Goal: Task Accomplishment & Management: Manage account settings

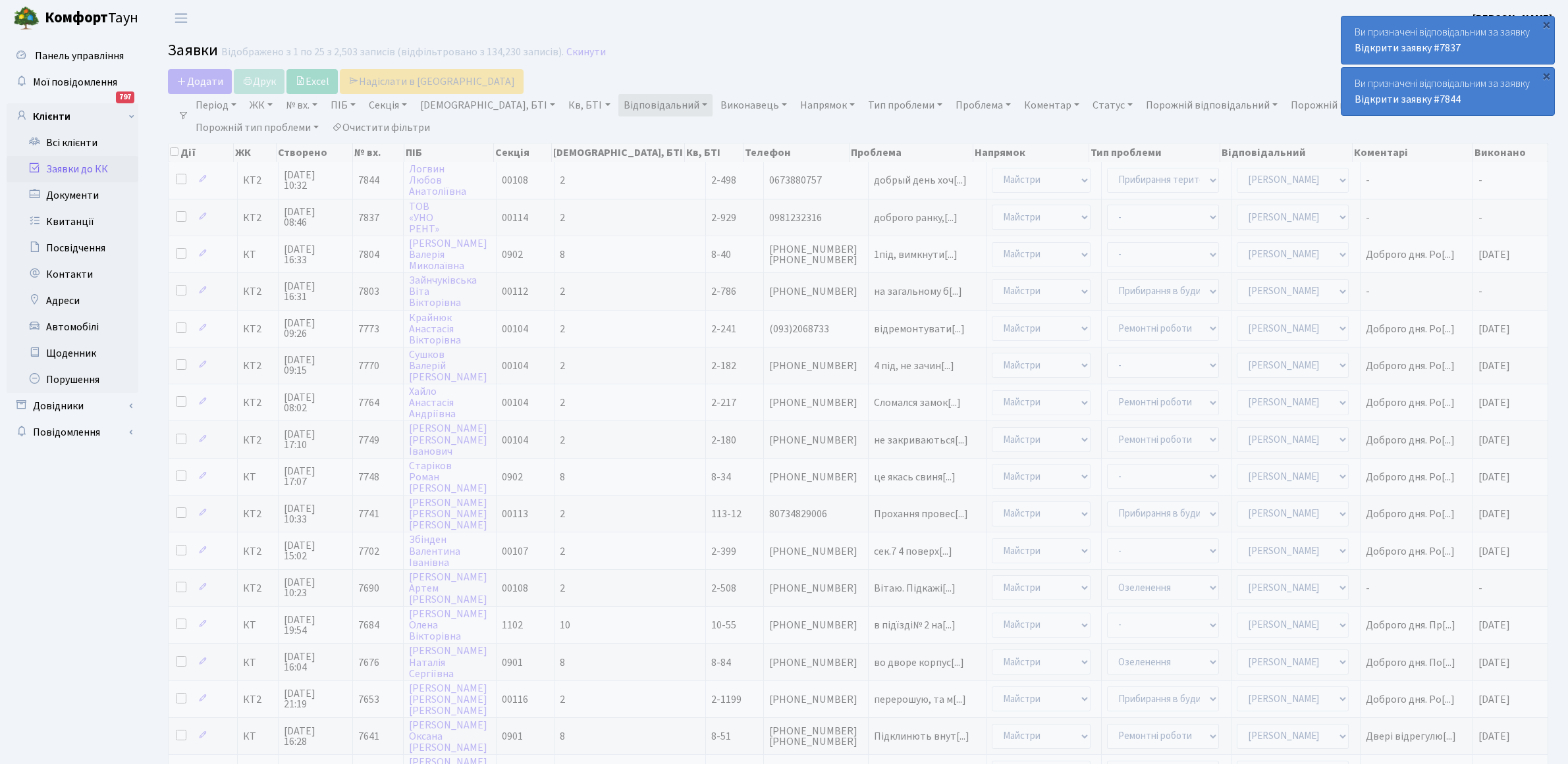
select select "25"
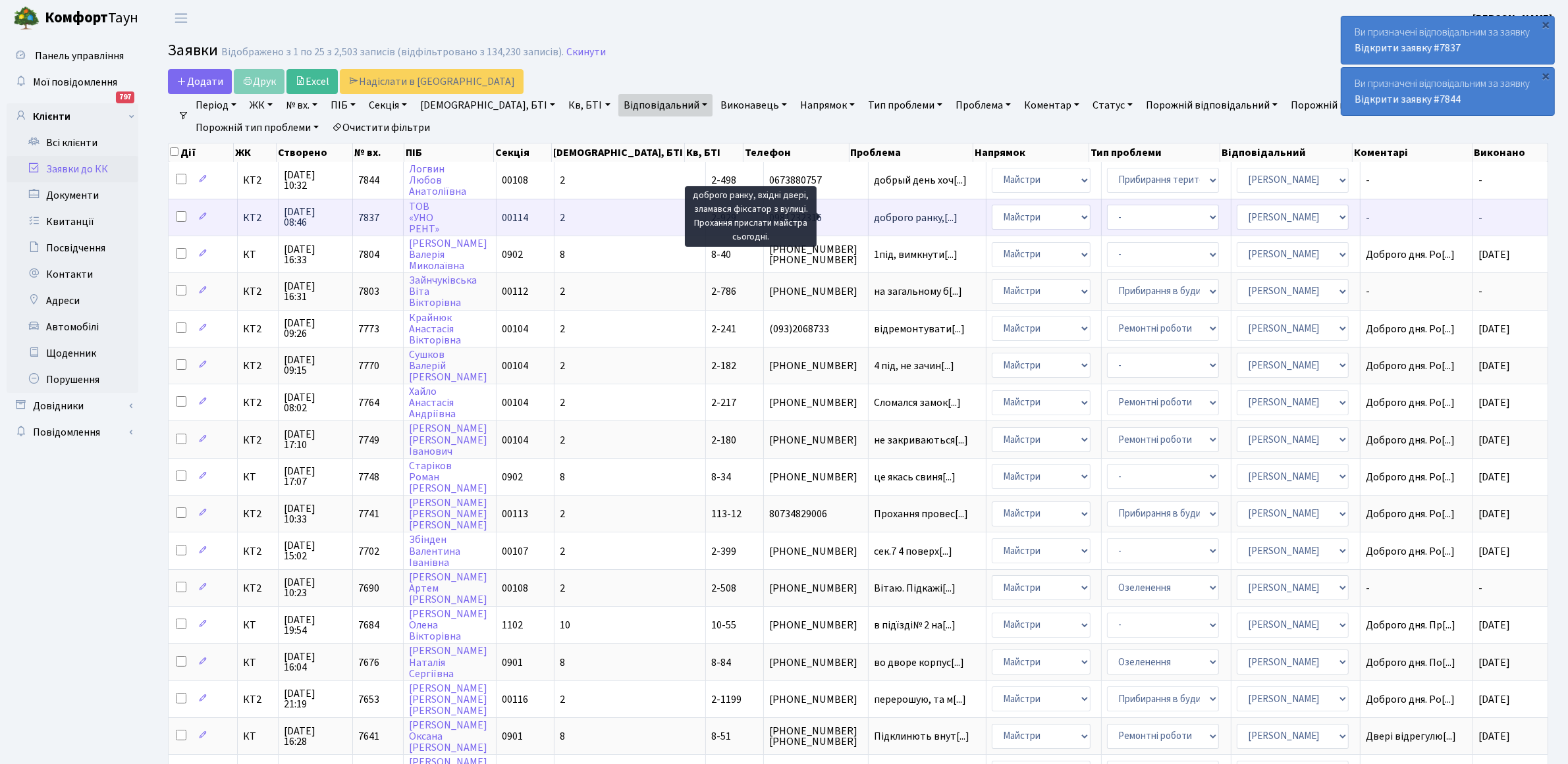
click at [874, 217] on span "доброго ранку,[...]" at bounding box center [915, 217] width 84 height 15
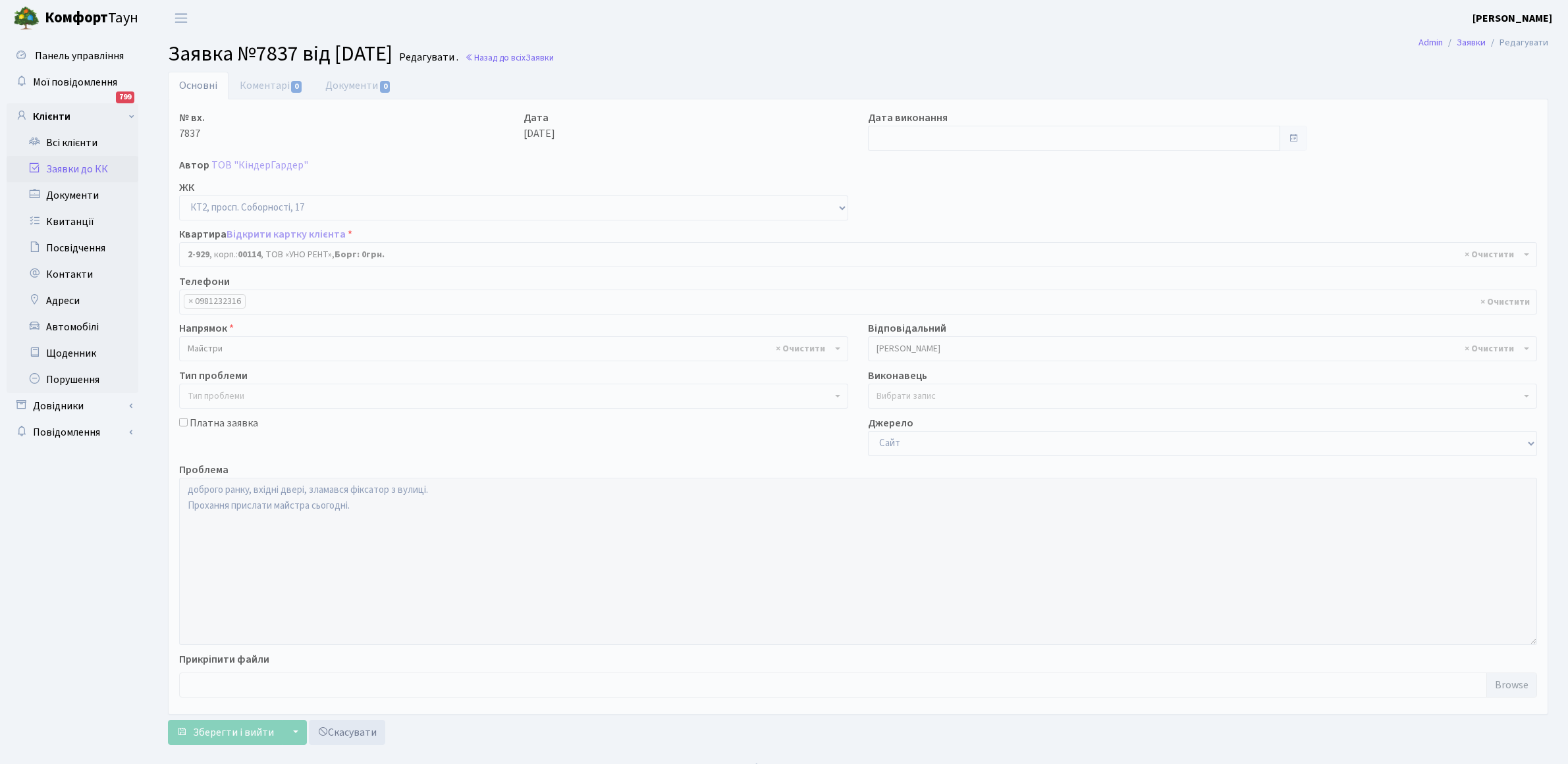
select select "15980"
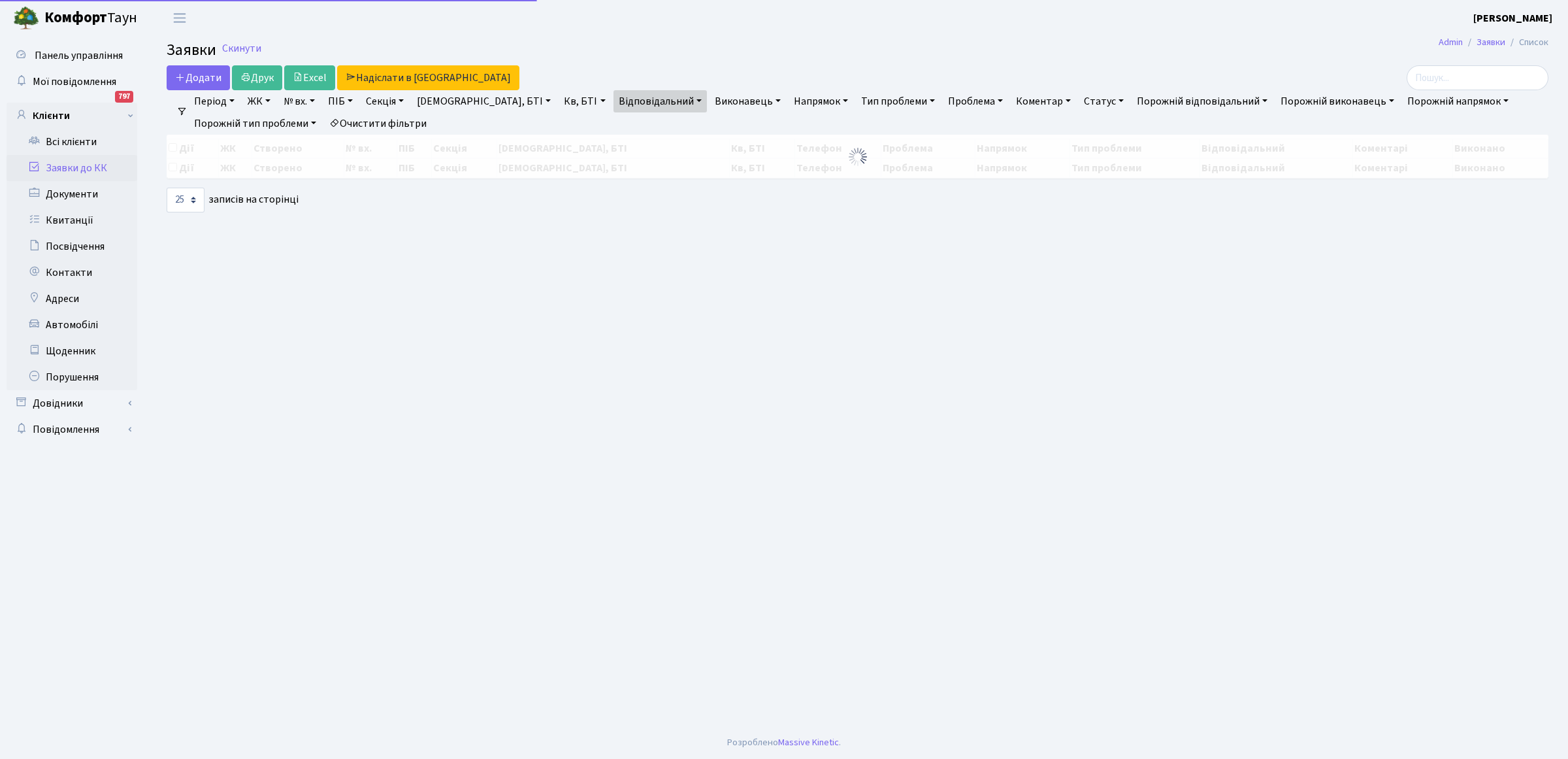
select select "25"
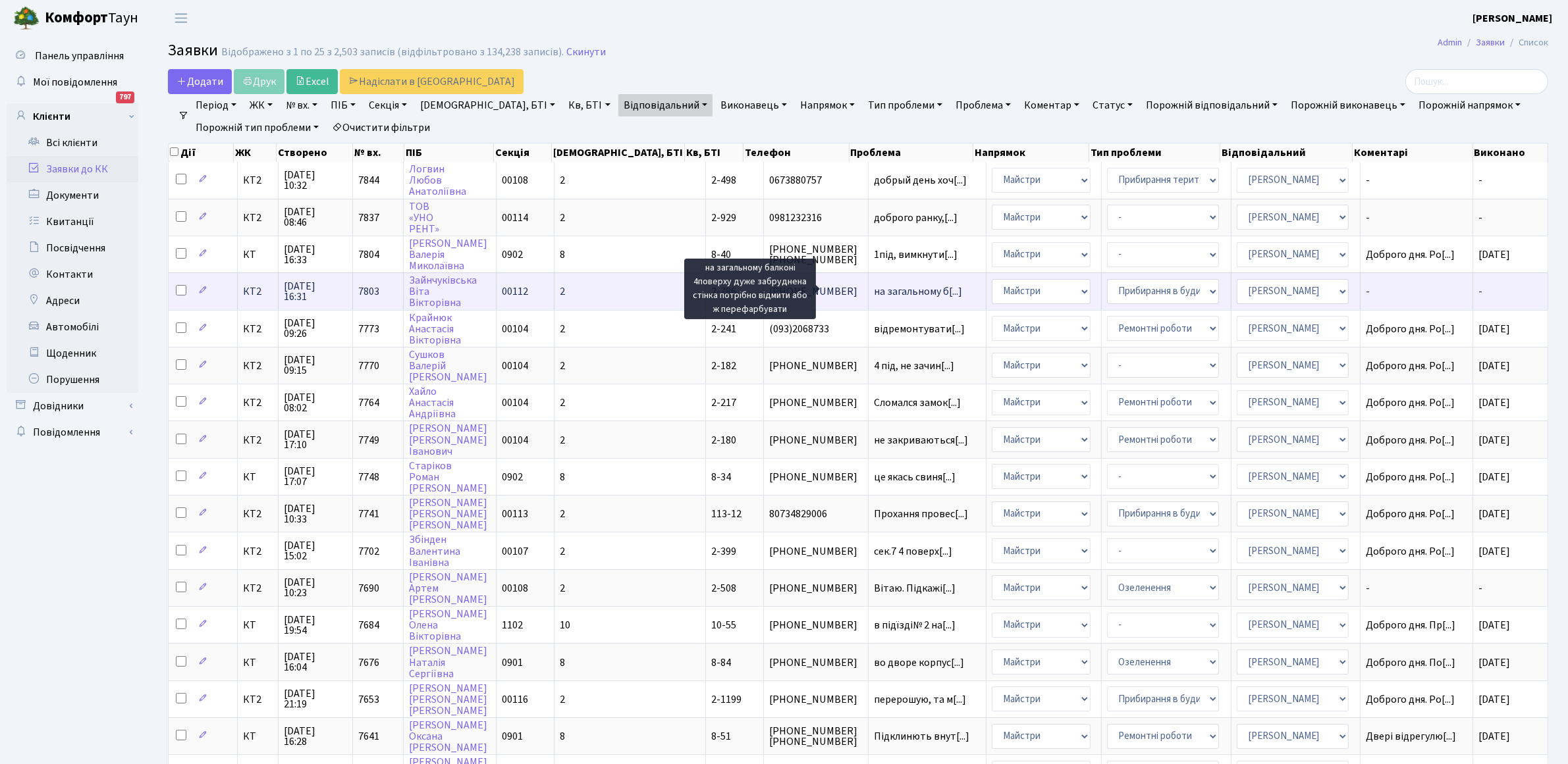
click at [874, 291] on span "на загальному б[...]" at bounding box center [917, 291] width 88 height 15
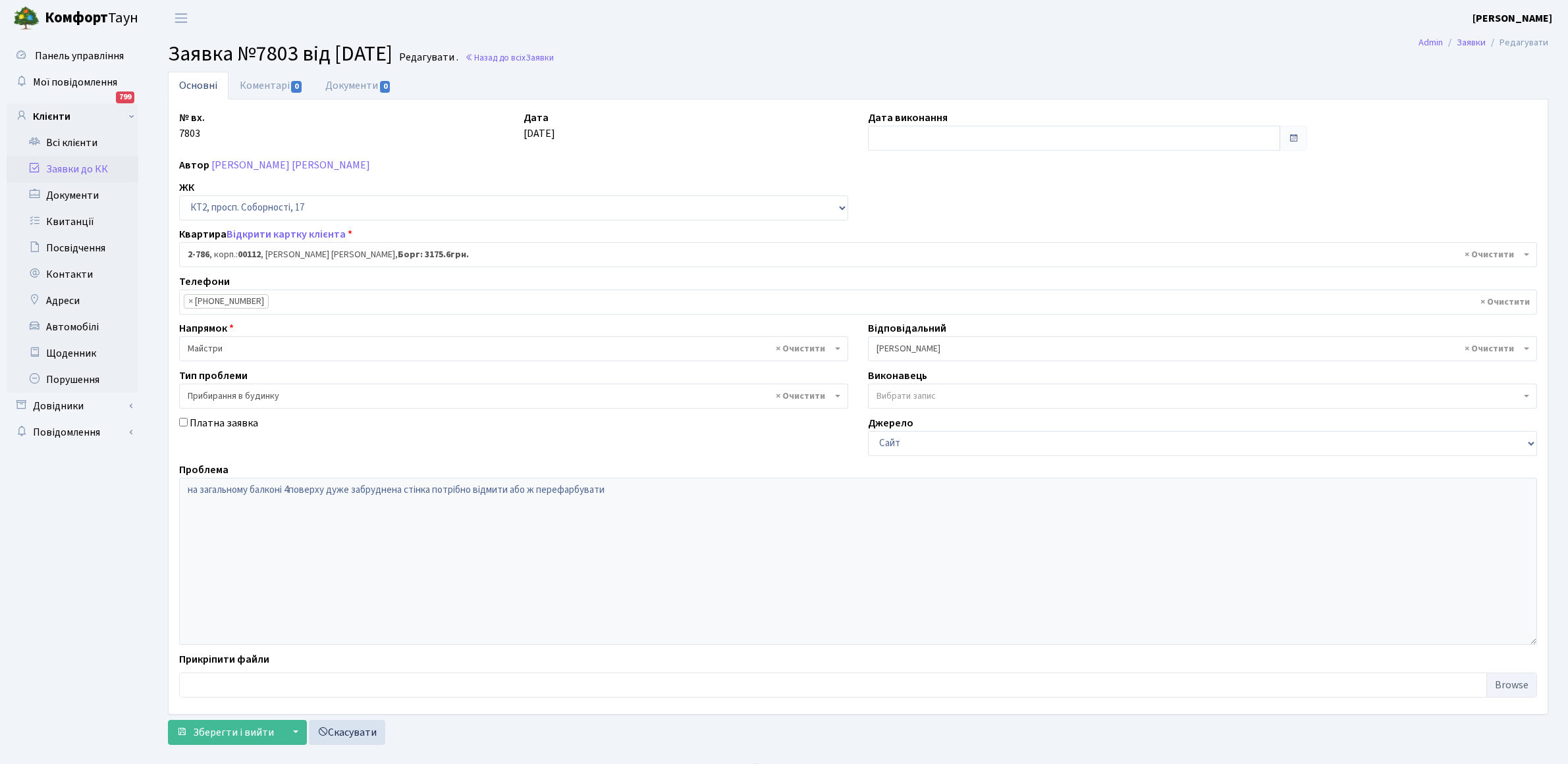
select select "15841"
select select "58"
click at [276, 86] on link "Коментарі 0" at bounding box center [271, 85] width 86 height 27
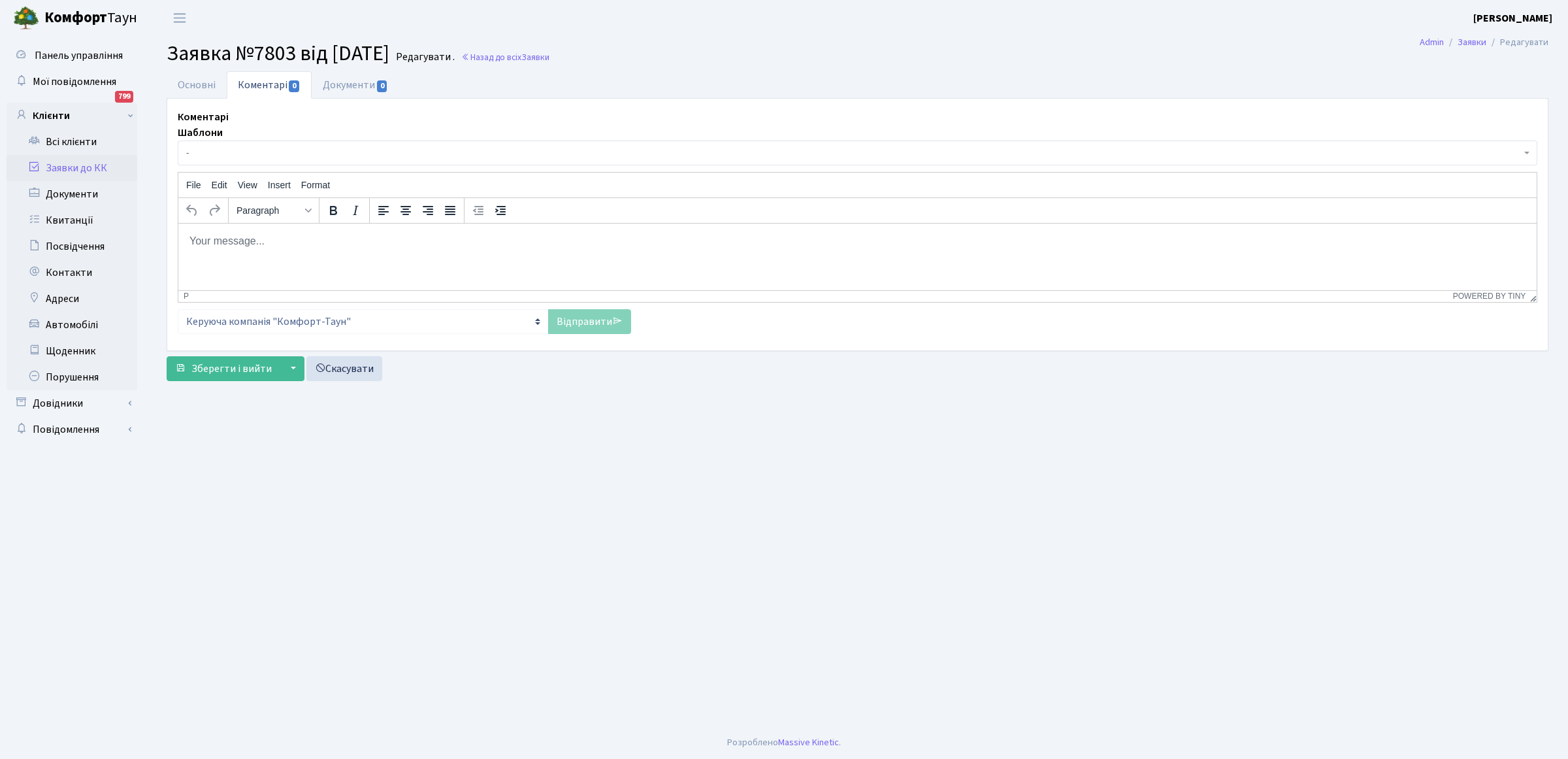
click at [262, 252] on html at bounding box center [858, 240] width 1358 height 35
click at [563, 322] on link "Відправити" at bounding box center [589, 321] width 83 height 25
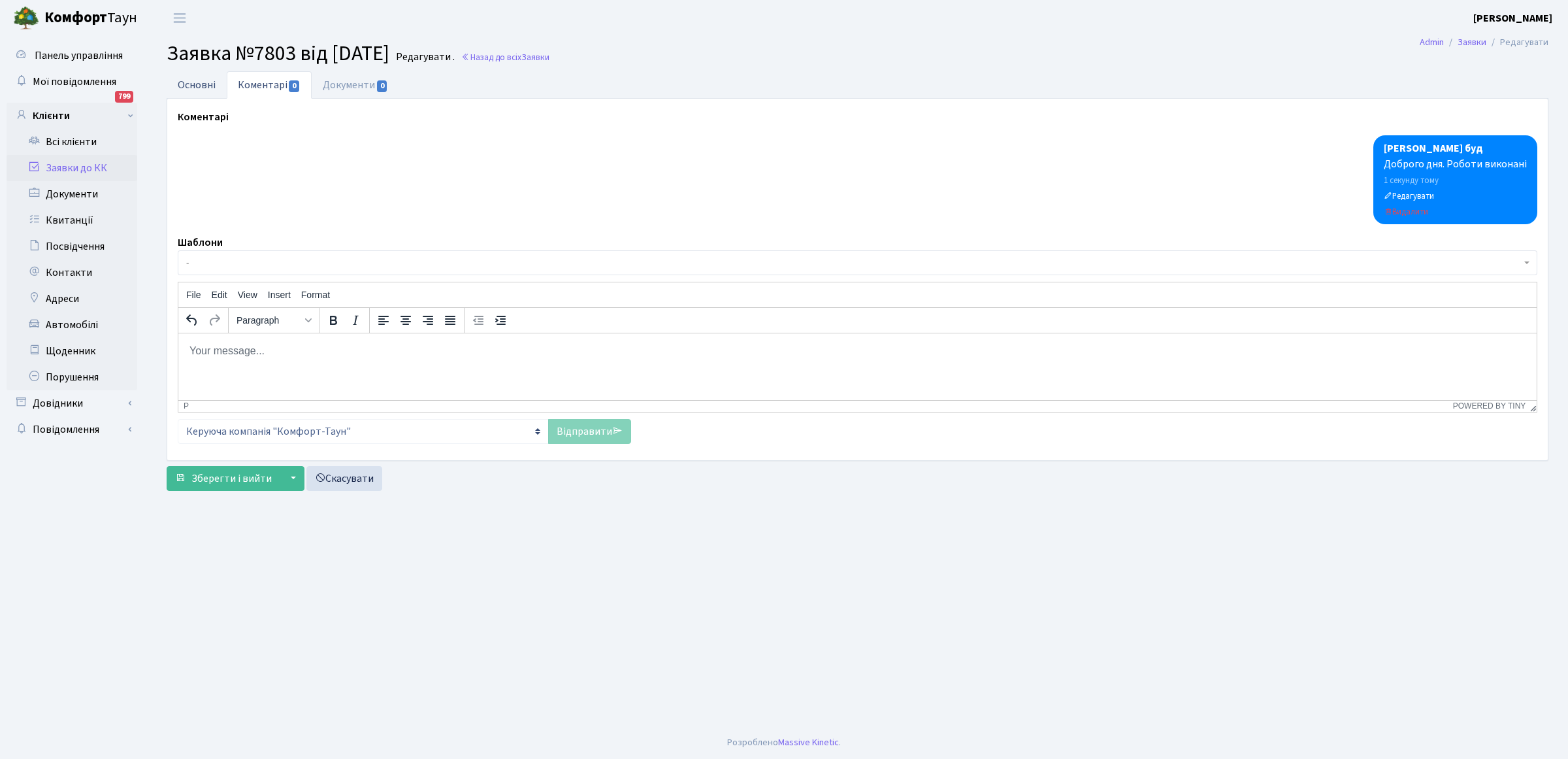
click at [196, 86] on link "Основні" at bounding box center [196, 84] width 60 height 26
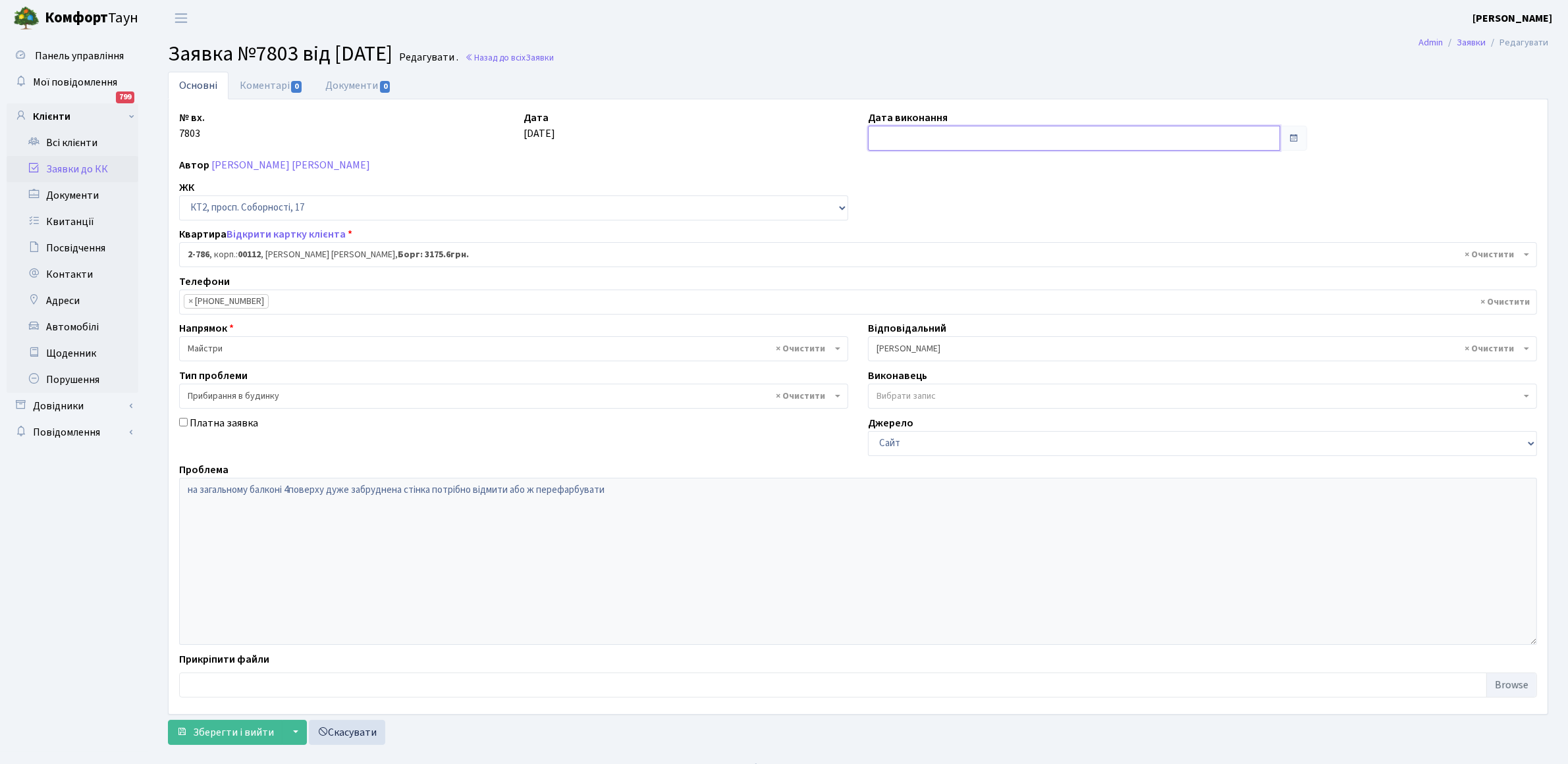
click at [932, 135] on input "text" at bounding box center [1073, 137] width 412 height 25
click at [897, 245] on td "9" at bounding box center [901, 245] width 20 height 20
type input "09.09.2025"
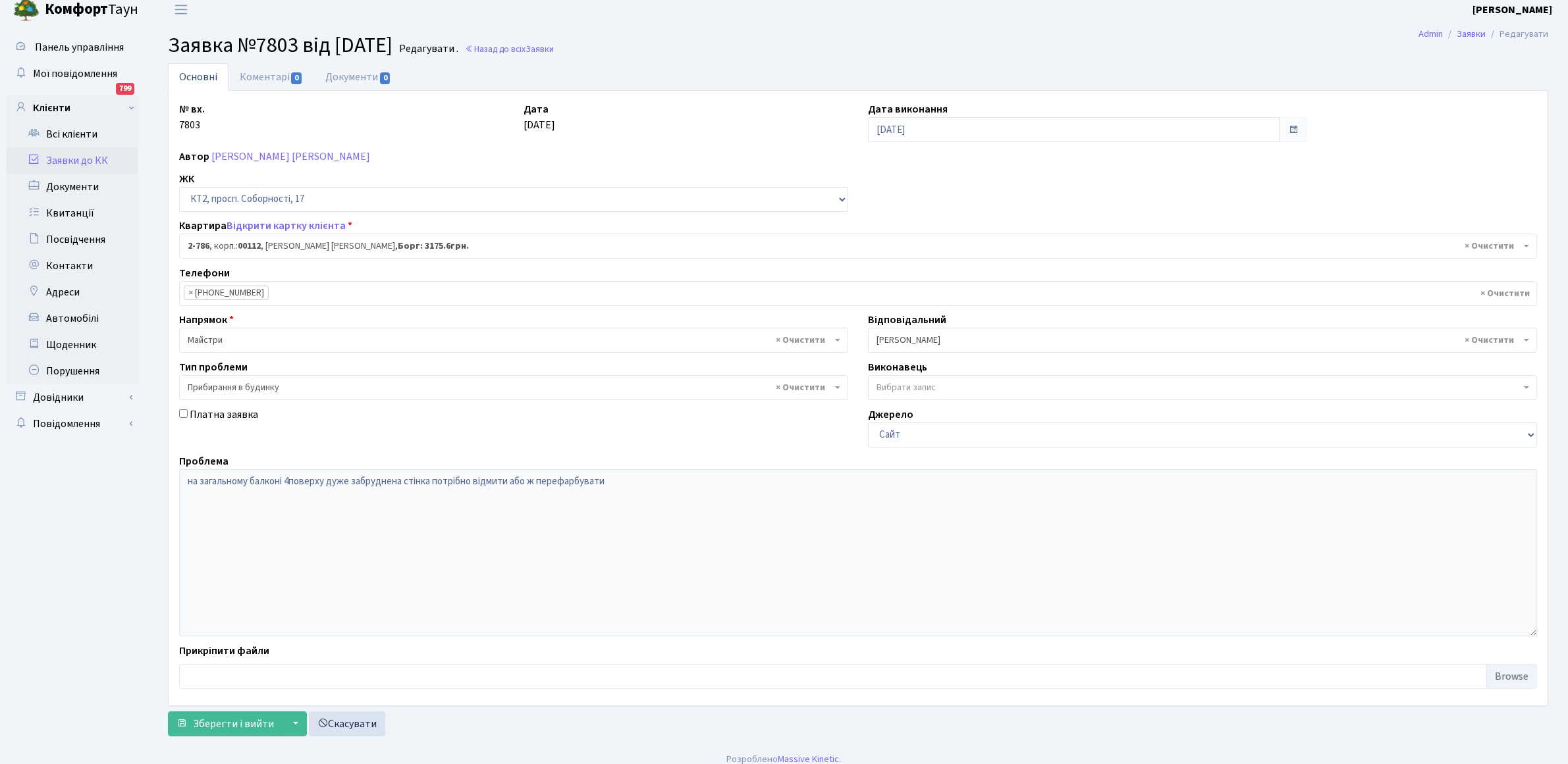
scroll to position [21, 0]
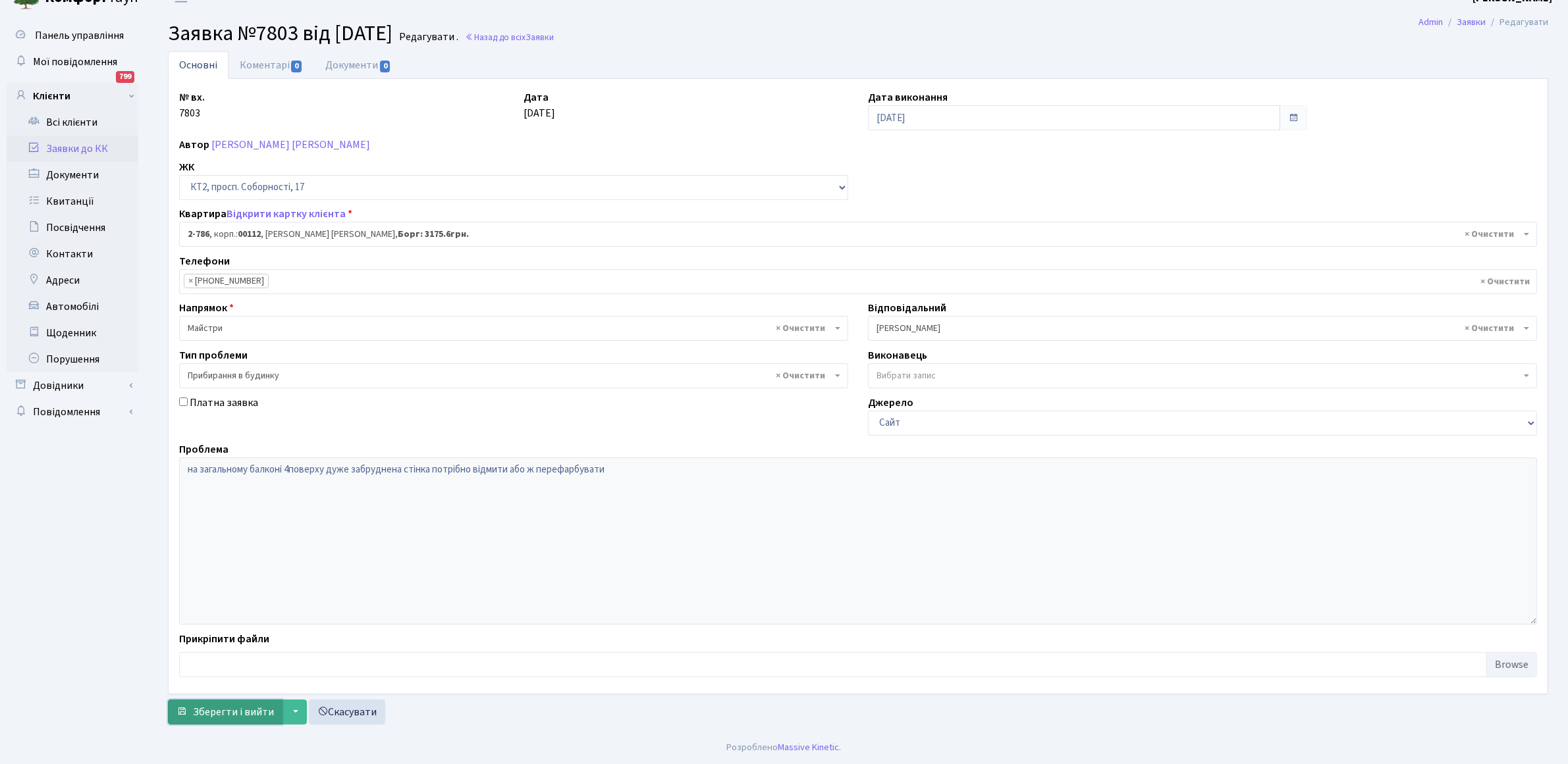
click at [242, 706] on span "Зберегти і вийти" at bounding box center [233, 712] width 81 height 15
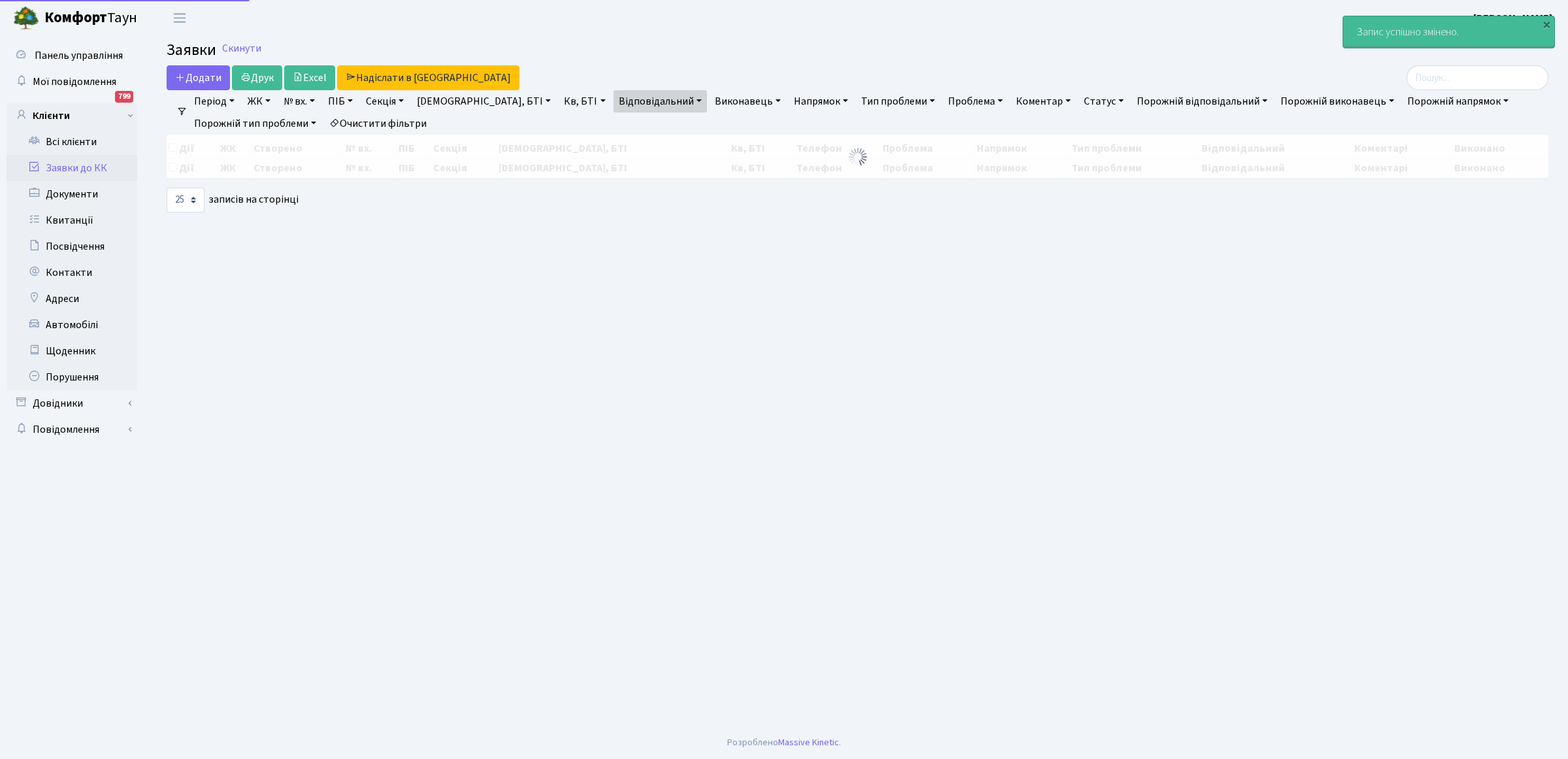
select select "25"
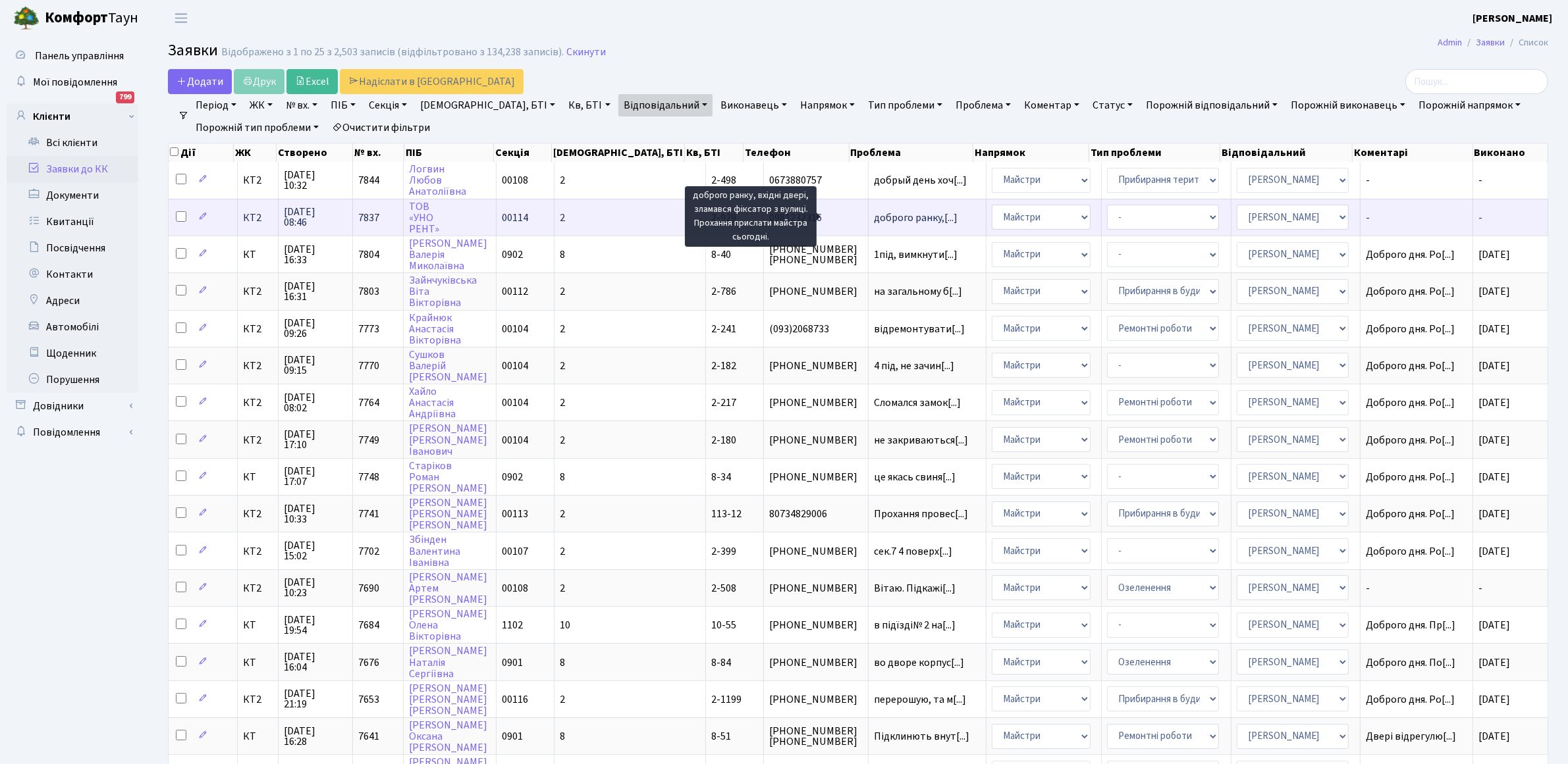
click at [874, 214] on span "доброго ранку,[...]" at bounding box center [915, 217] width 84 height 15
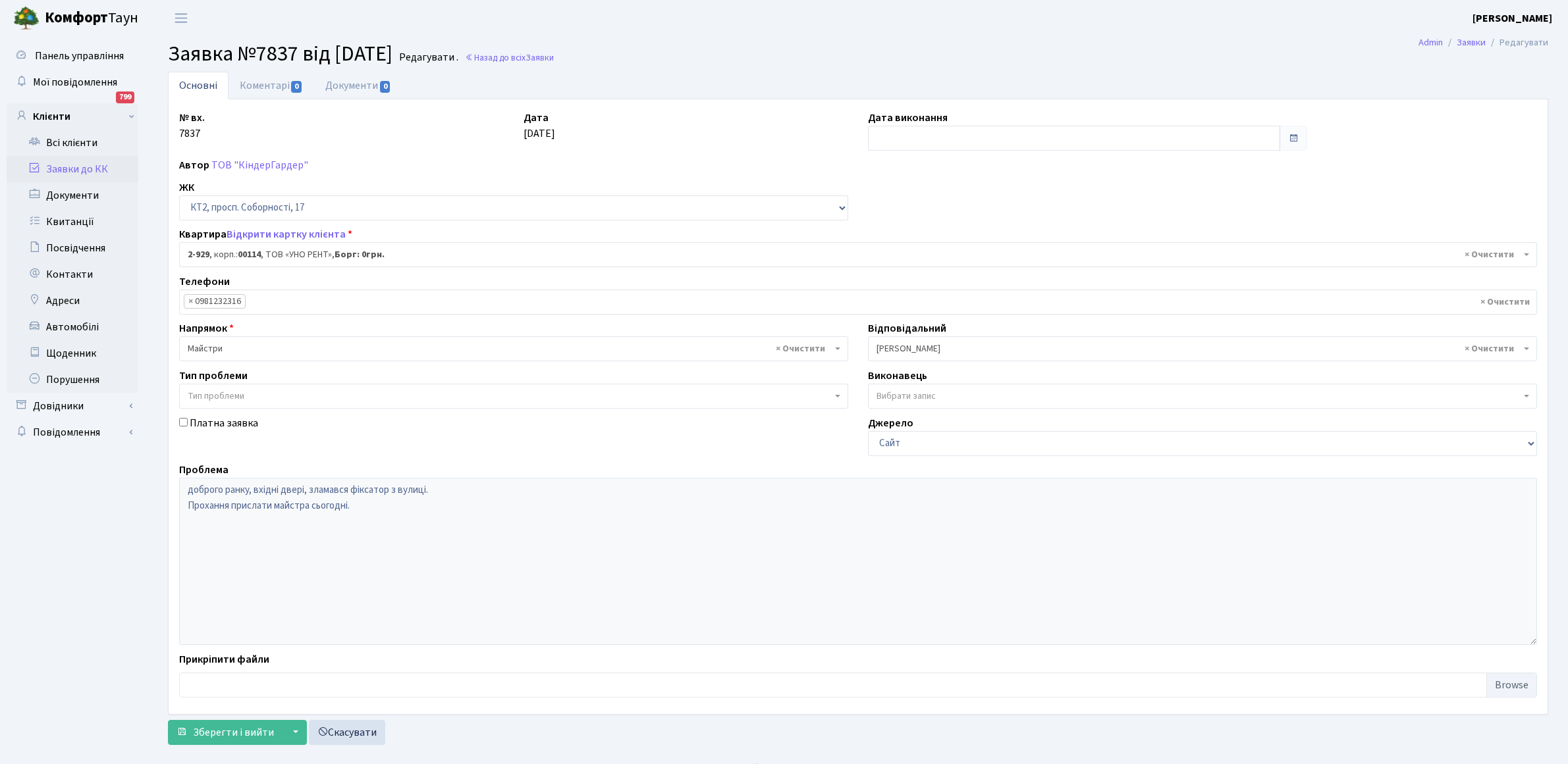
select select "15980"
click at [210, 84] on link "Основні" at bounding box center [197, 86] width 60 height 28
click at [902, 139] on input "text" at bounding box center [1073, 137] width 412 height 25
click at [900, 246] on td "9" at bounding box center [901, 245] width 20 height 20
type input "[DATE]"
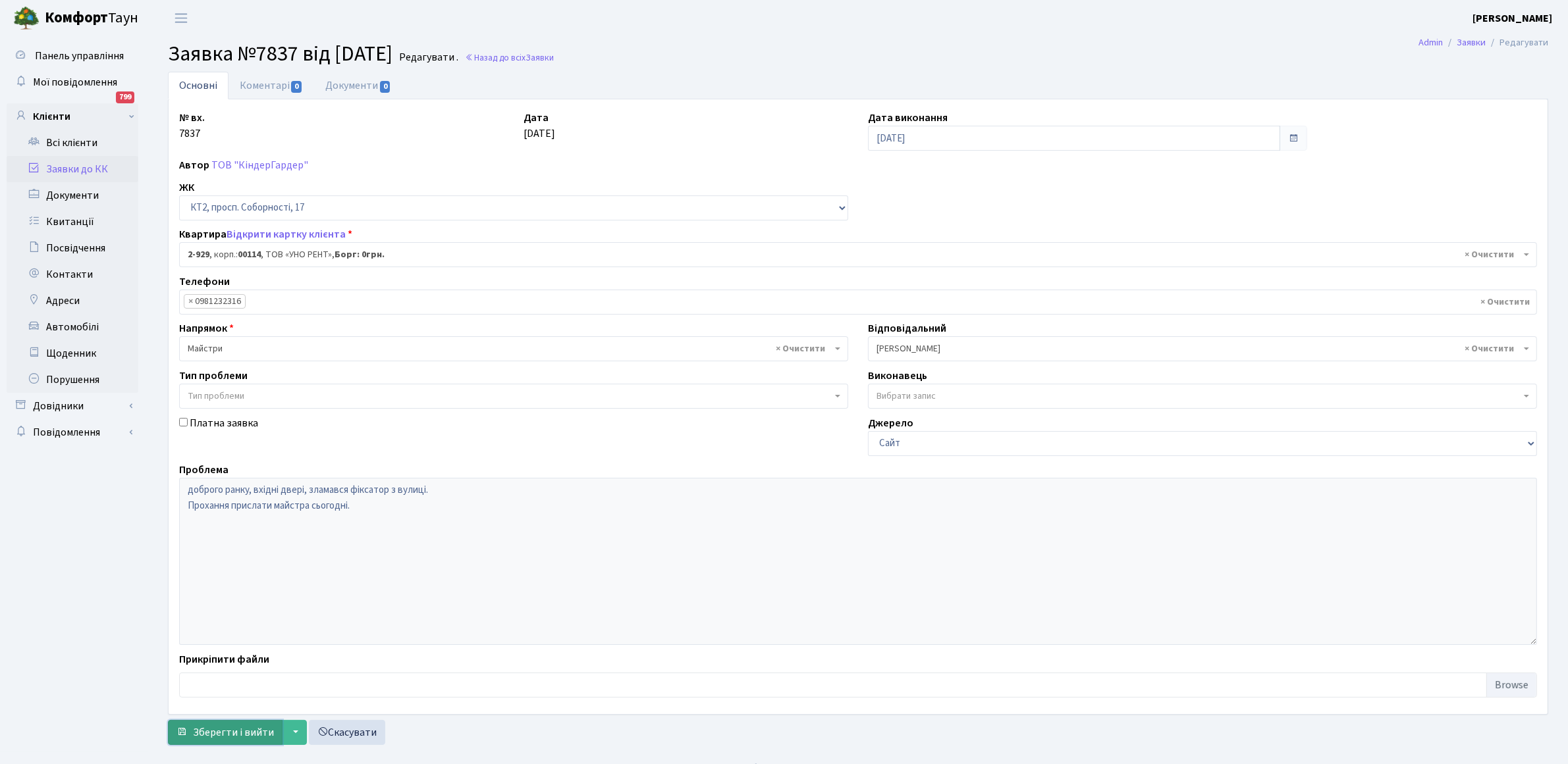
click at [221, 735] on span "Зберегти і вийти" at bounding box center [233, 732] width 81 height 15
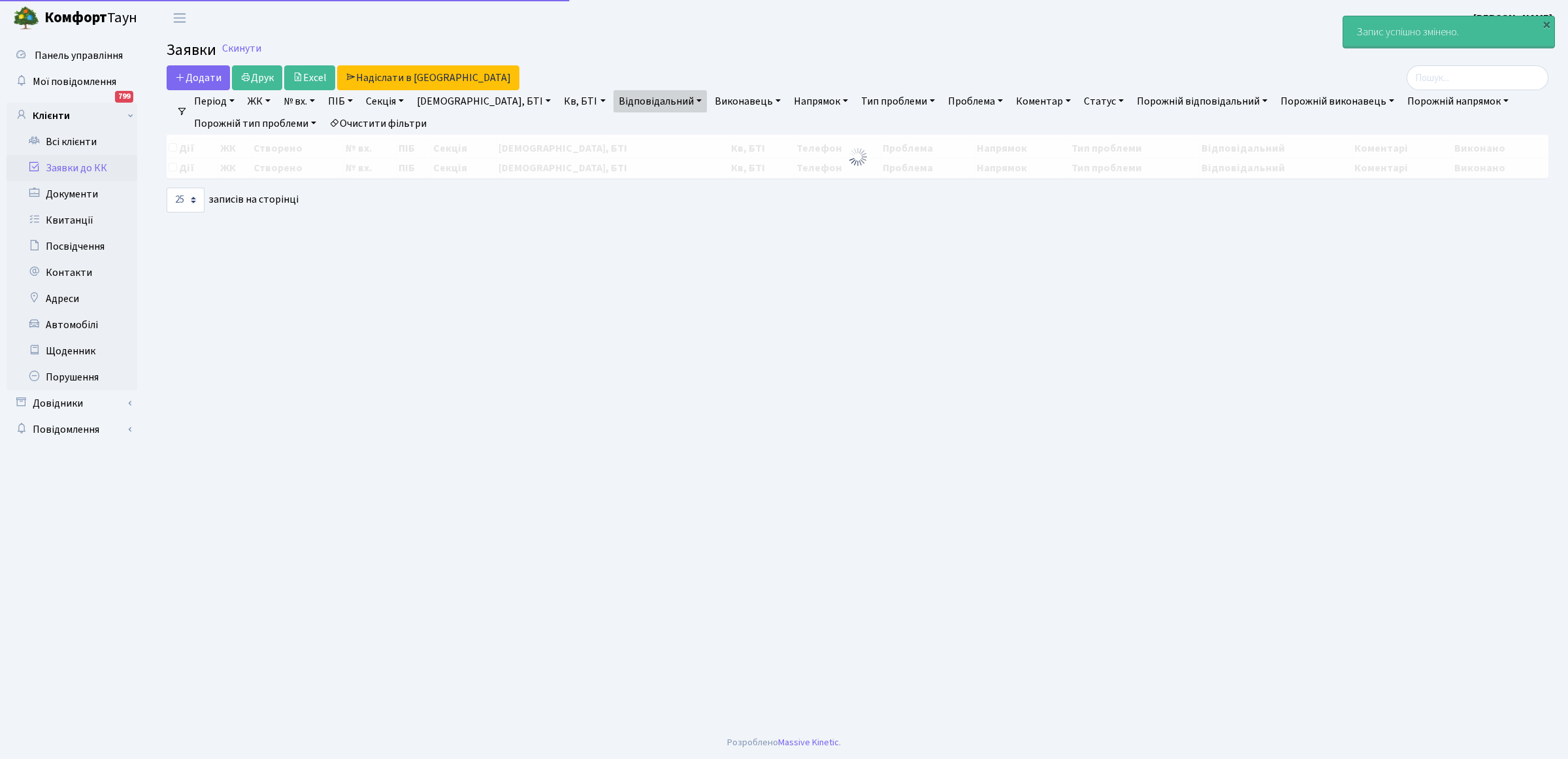
select select "25"
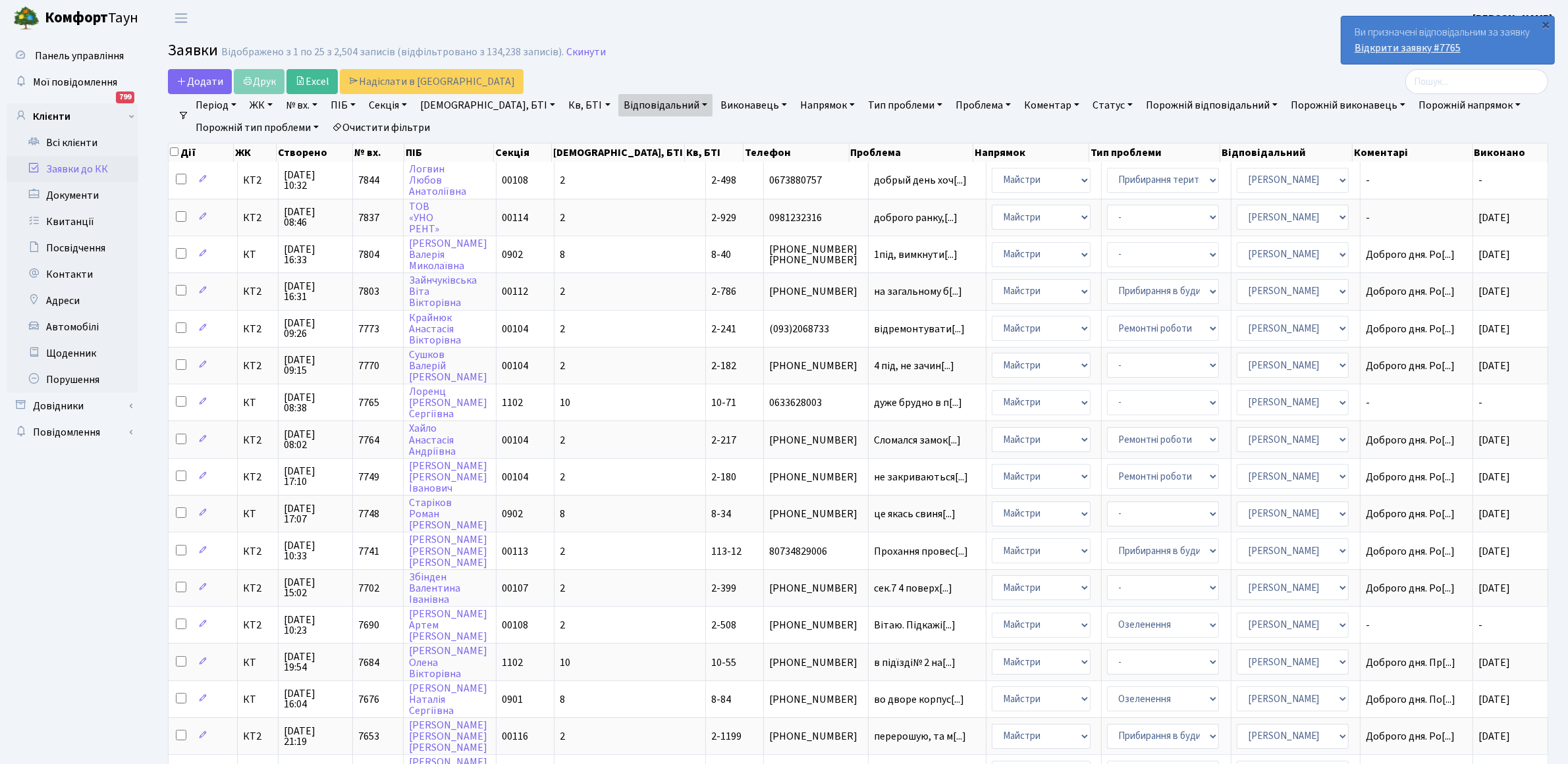
click at [1419, 40] on link "Відкрити заявку #7765" at bounding box center [1407, 47] width 106 height 15
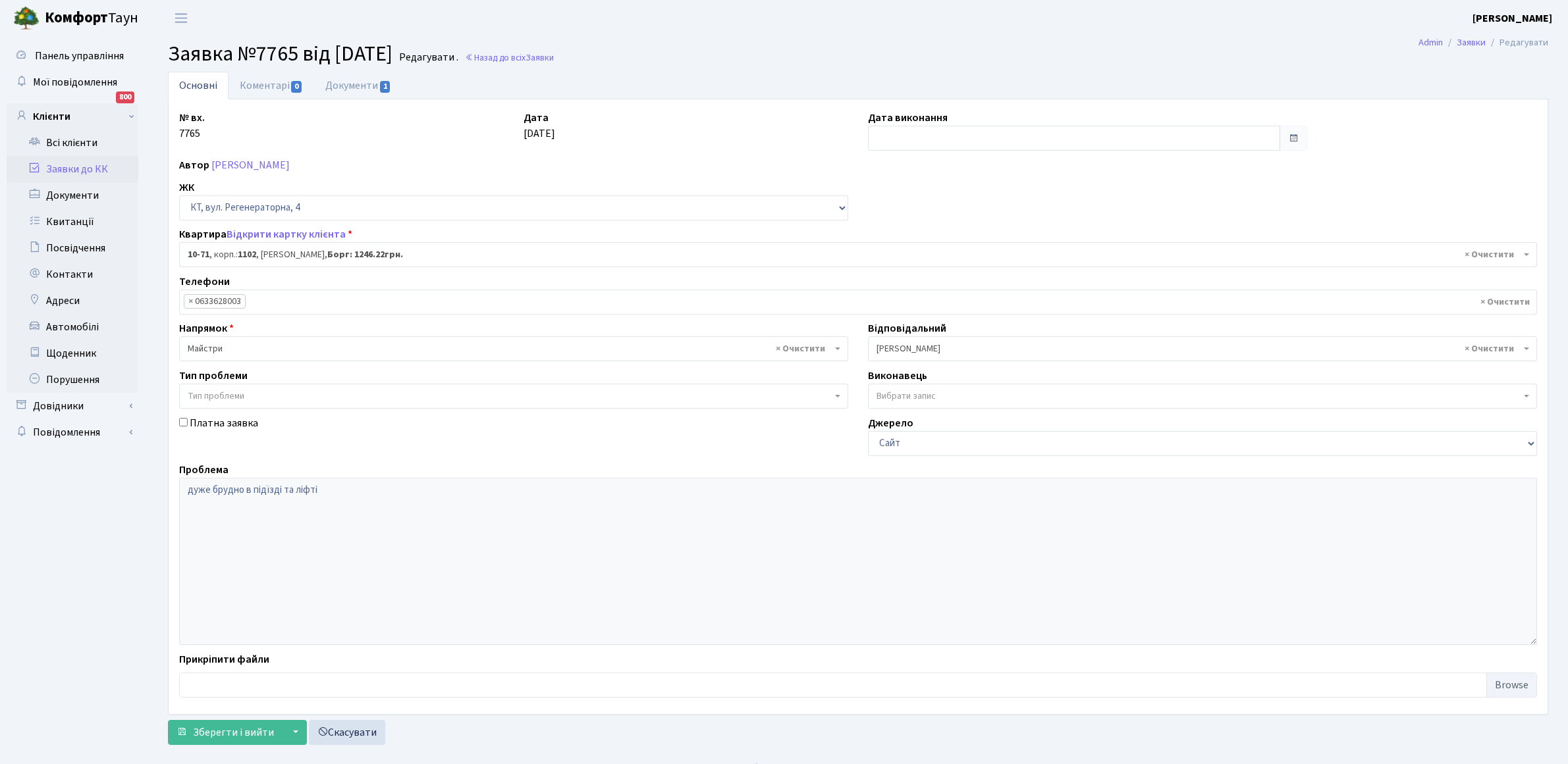
select select "6640"
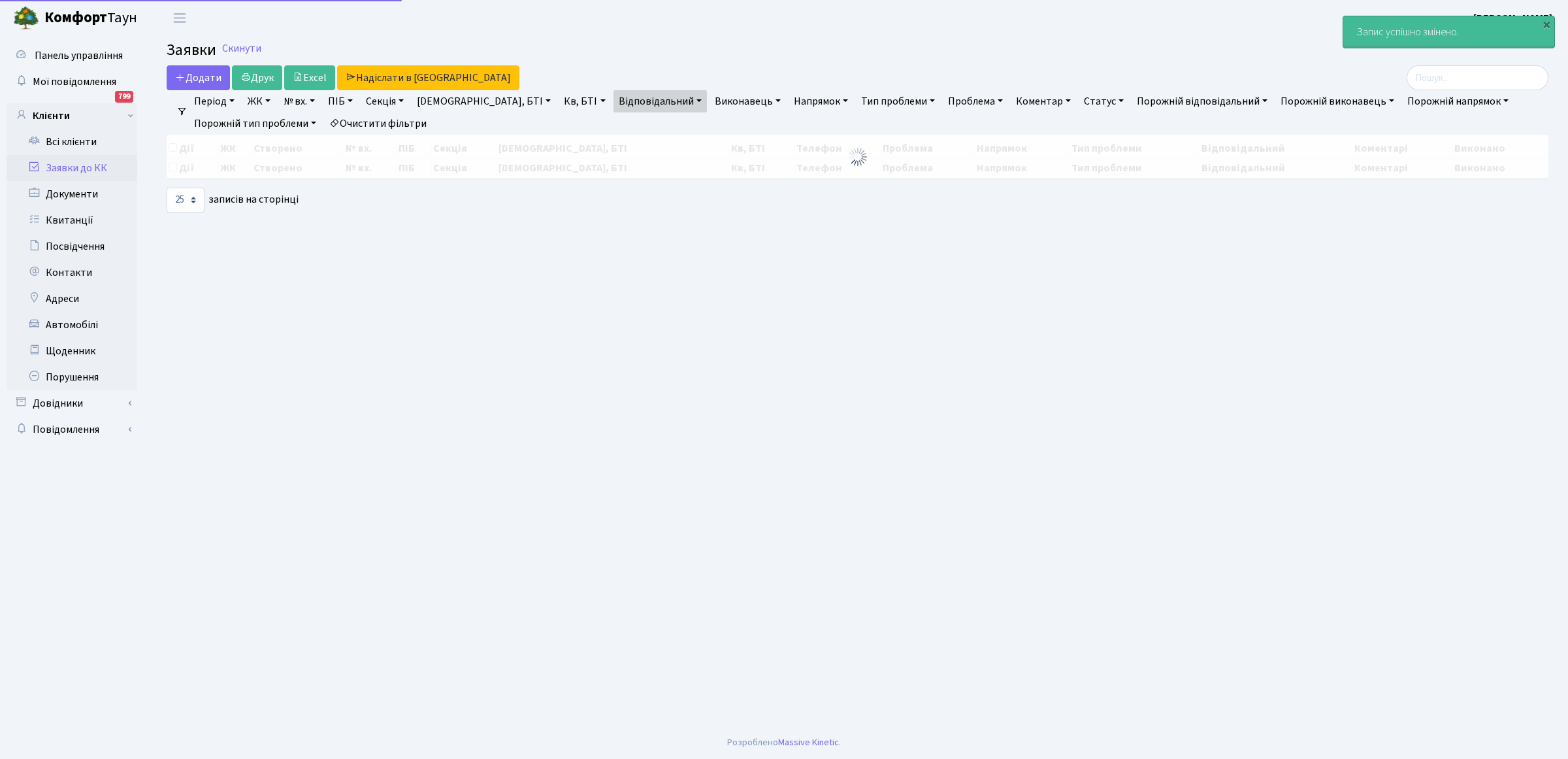
select select "25"
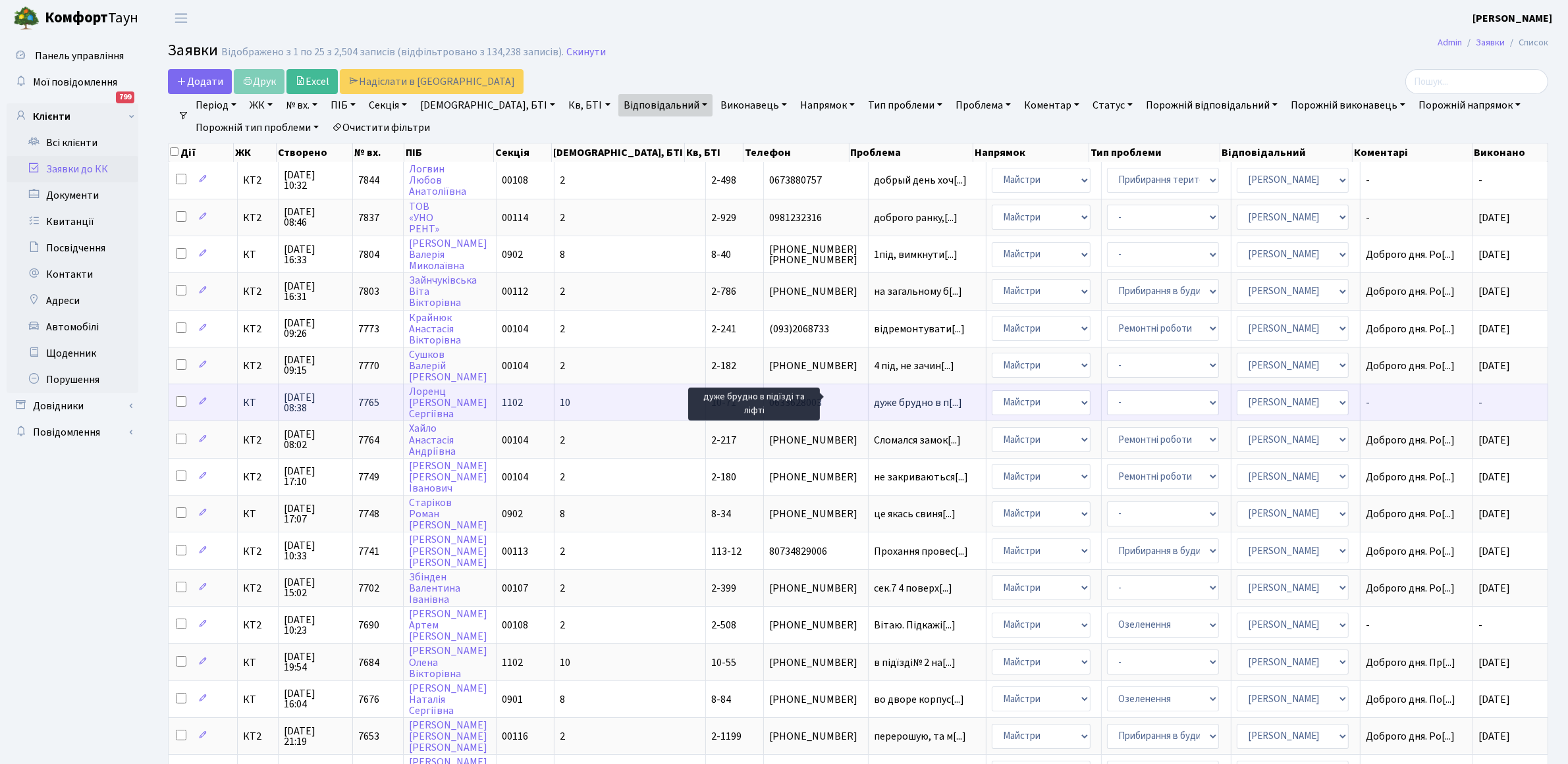
click at [874, 399] on span "дуже брудно в п[...]" at bounding box center [917, 403] width 88 height 15
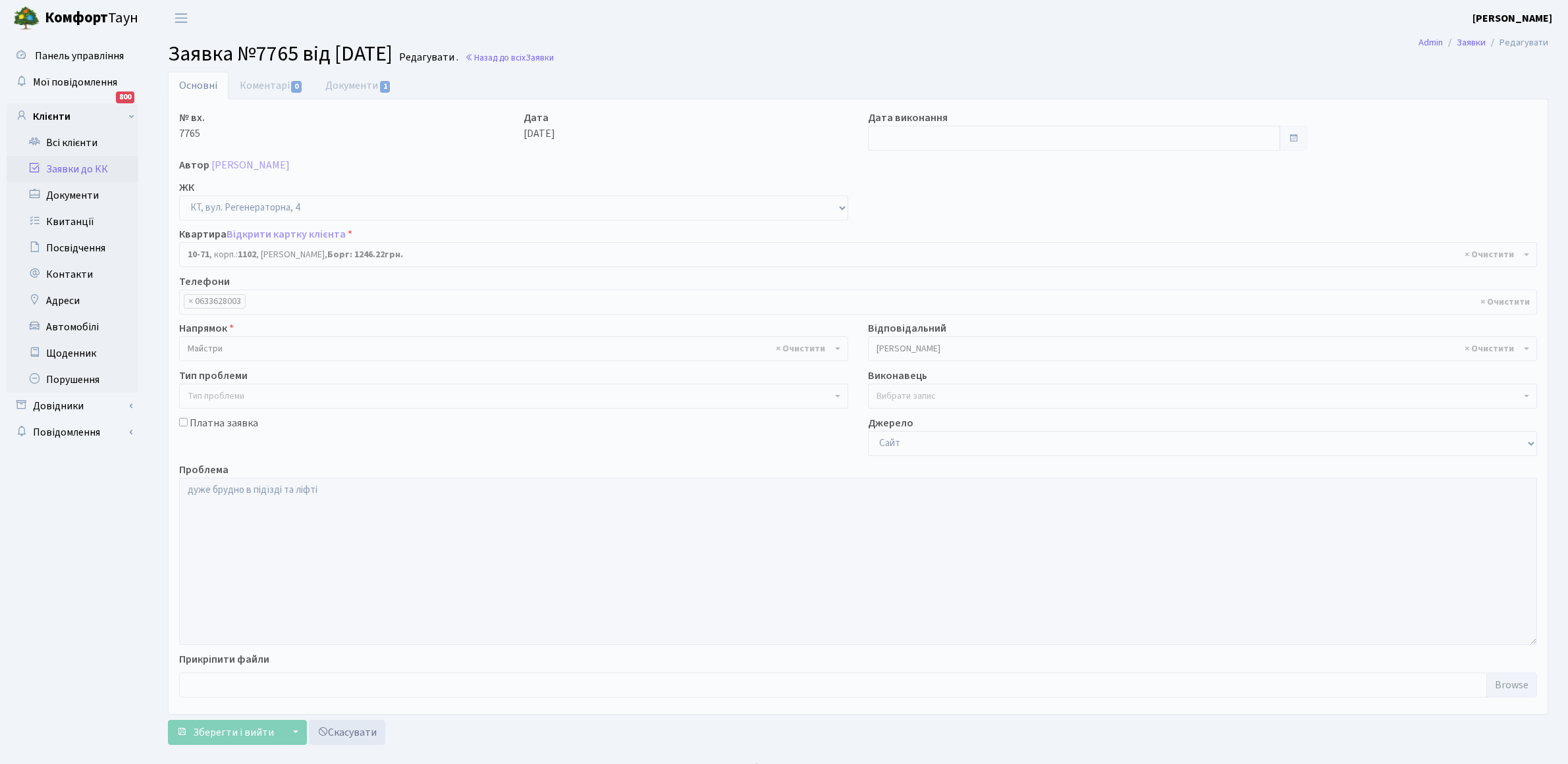
select select "6640"
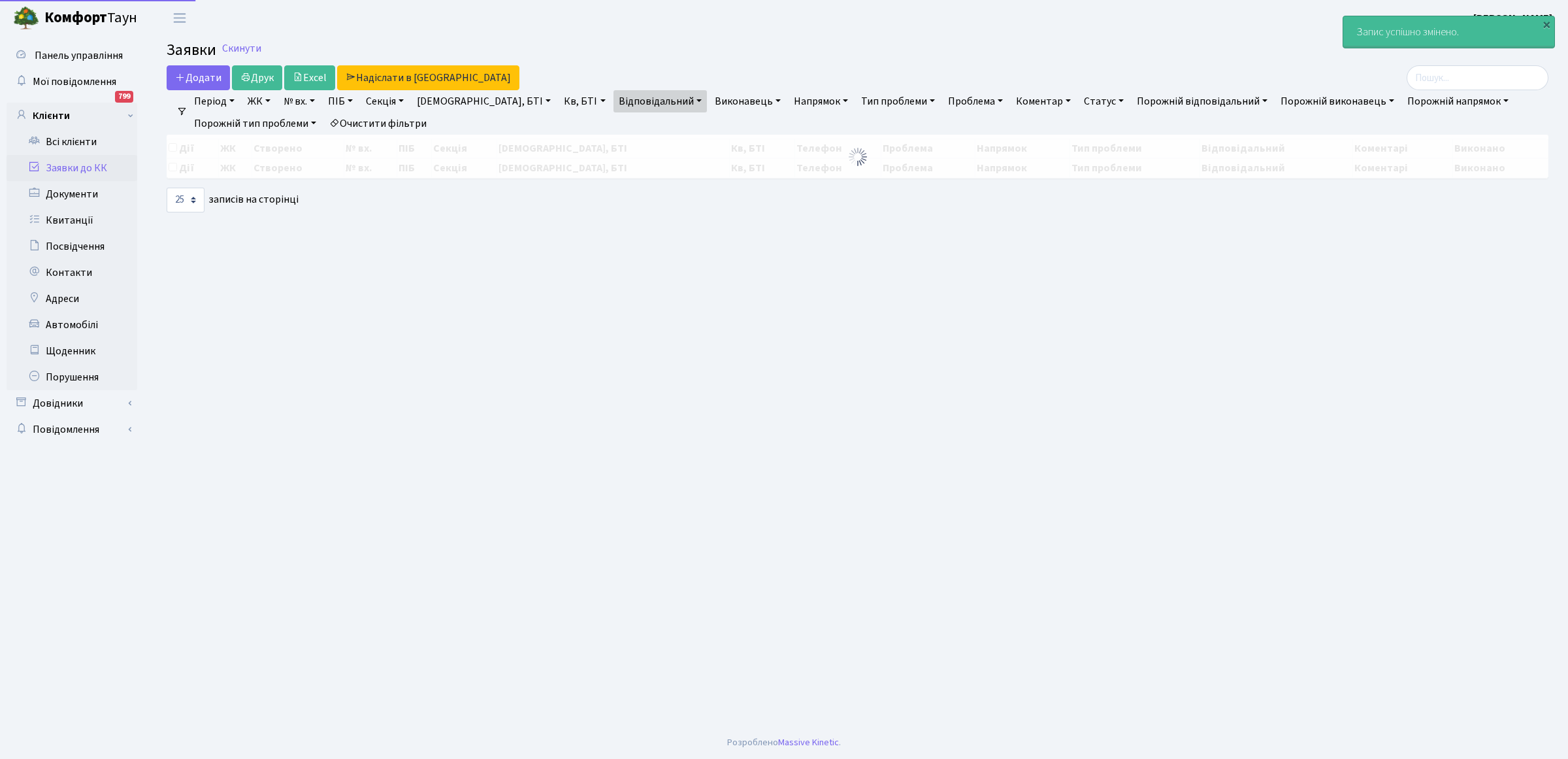
select select "25"
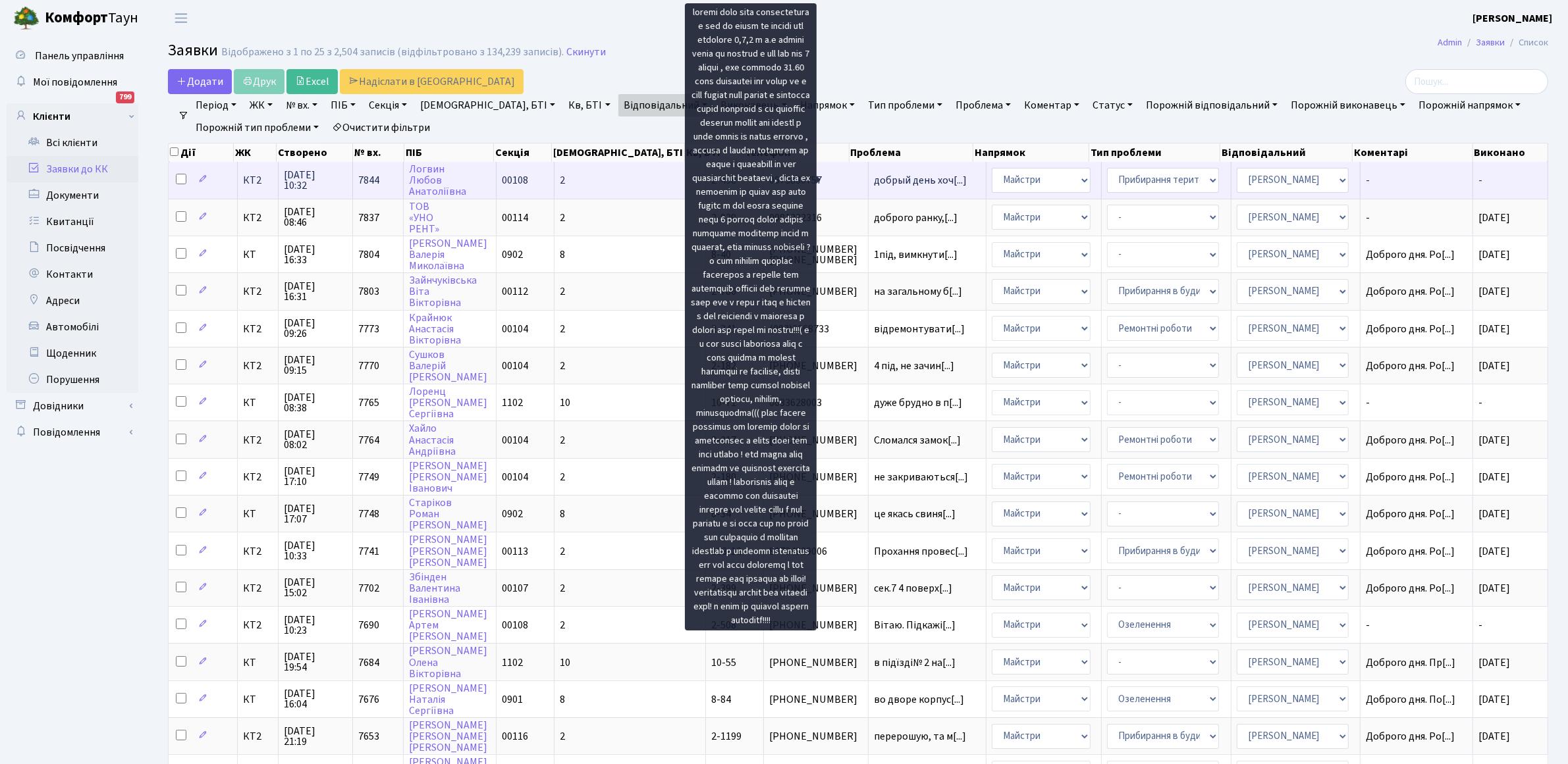
click at [874, 182] on span "добрый день хоч[...]" at bounding box center [920, 180] width 93 height 15
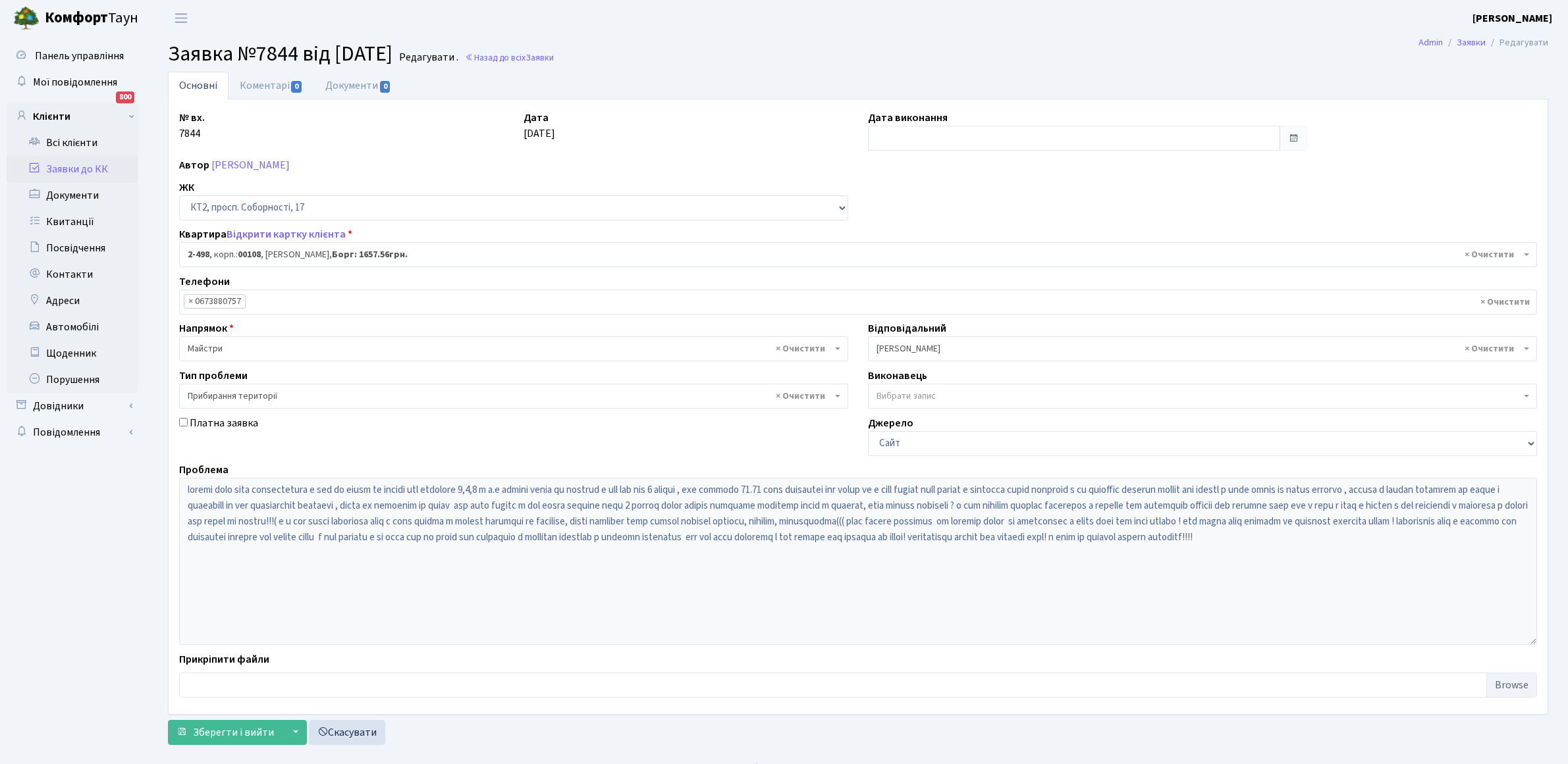
select select "15542"
select select "59"
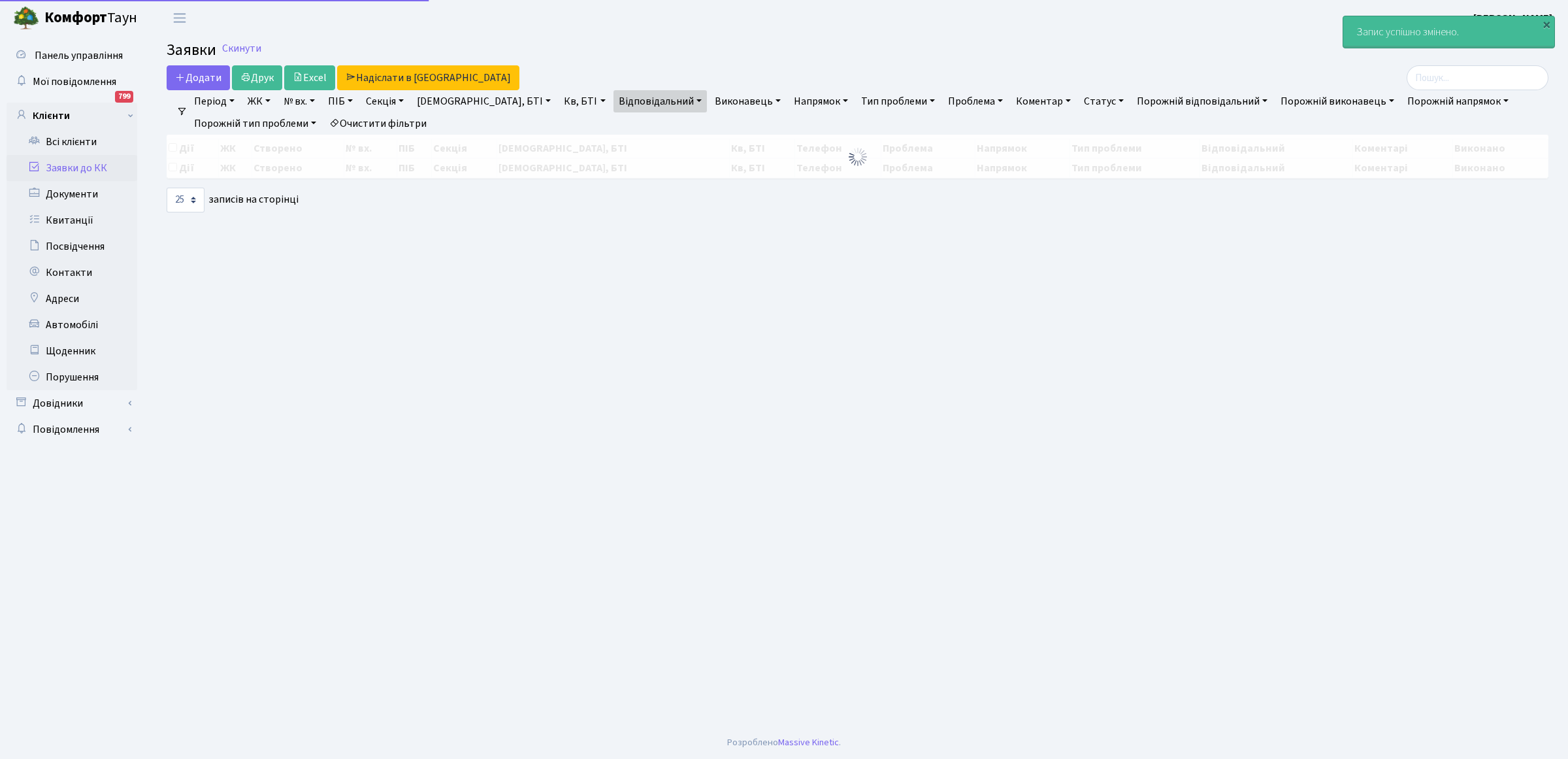
select select "25"
